Goal: Navigation & Orientation: Find specific page/section

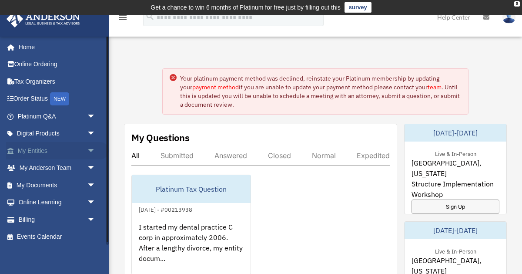
click at [90, 149] on span "arrow_drop_down" at bounding box center [95, 151] width 17 height 18
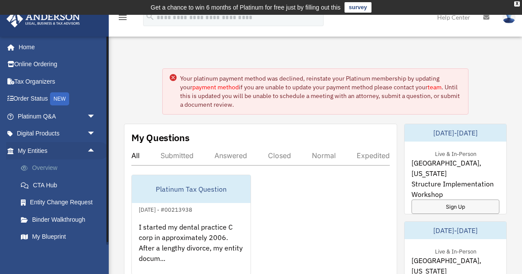
click at [43, 167] on link "Overview" at bounding box center [60, 167] width 97 height 17
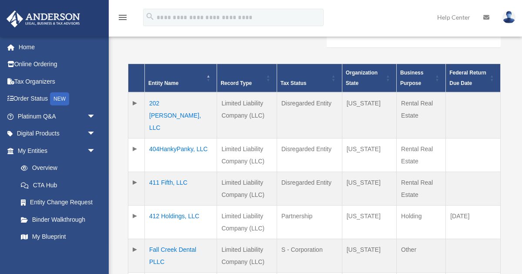
scroll to position [197, 0]
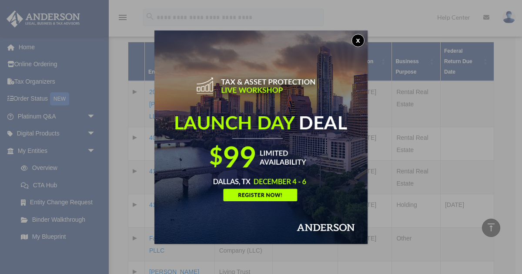
click at [358, 39] on button "x" at bounding box center [357, 40] width 13 height 13
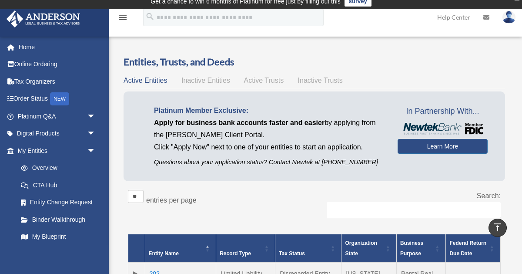
scroll to position [0, 0]
